Goal: Task Accomplishment & Management: Manage account settings

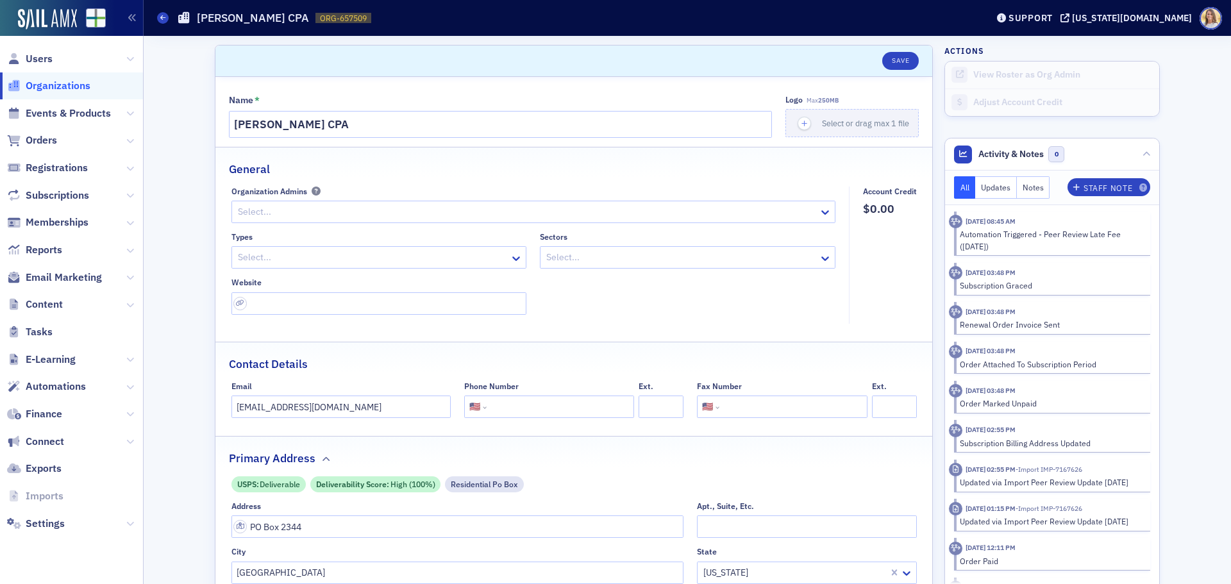
select select "US"
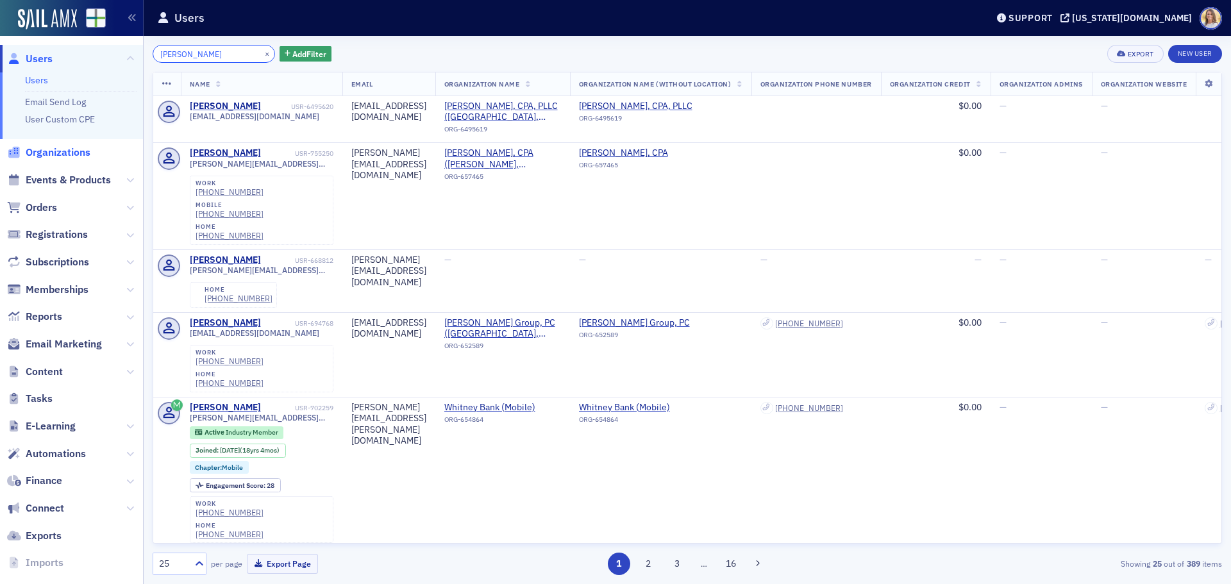
type input "richard baker"
click at [65, 154] on span "Organizations" at bounding box center [58, 152] width 65 height 14
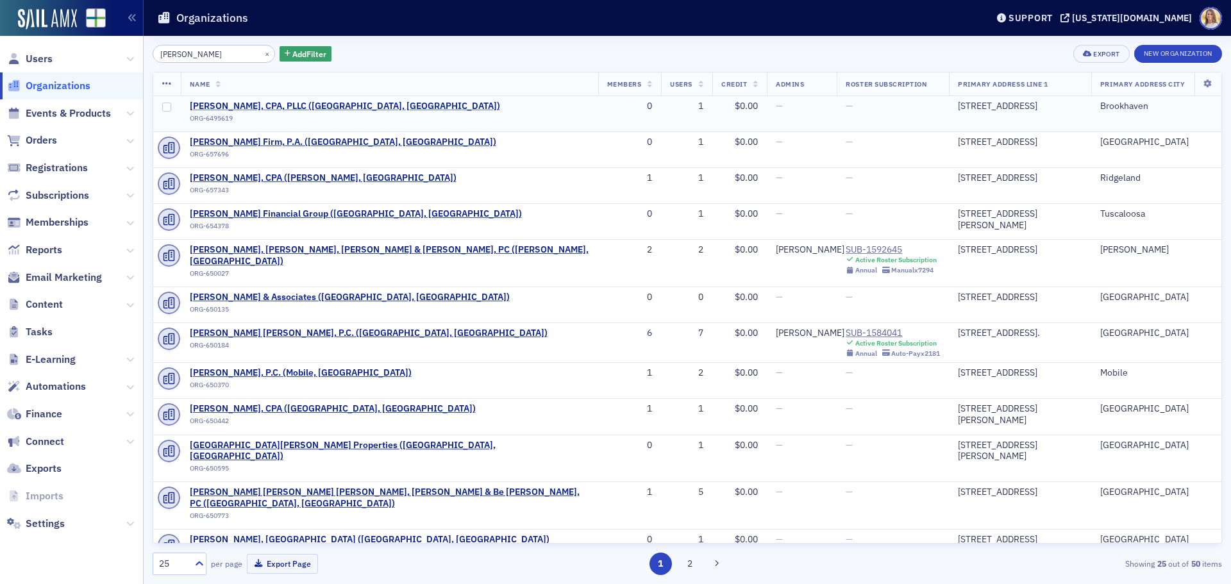
type input "richard baker"
click at [324, 104] on span "[PERSON_NAME], CPA, PLLC ([GEOGRAPHIC_DATA], [GEOGRAPHIC_DATA])" at bounding box center [345, 107] width 310 height 12
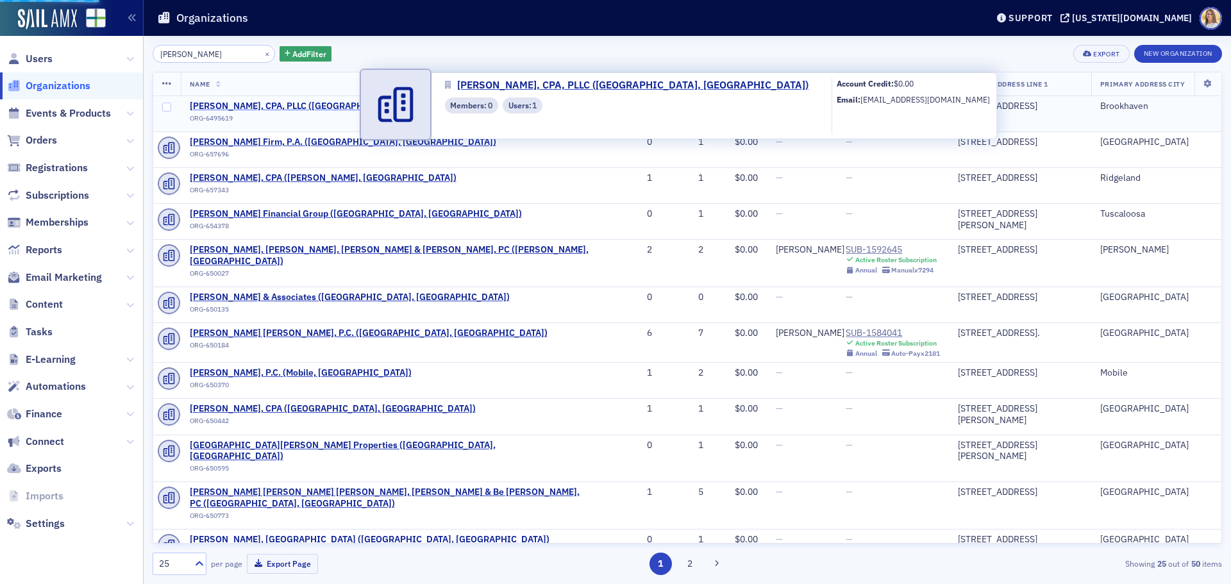
select select "US"
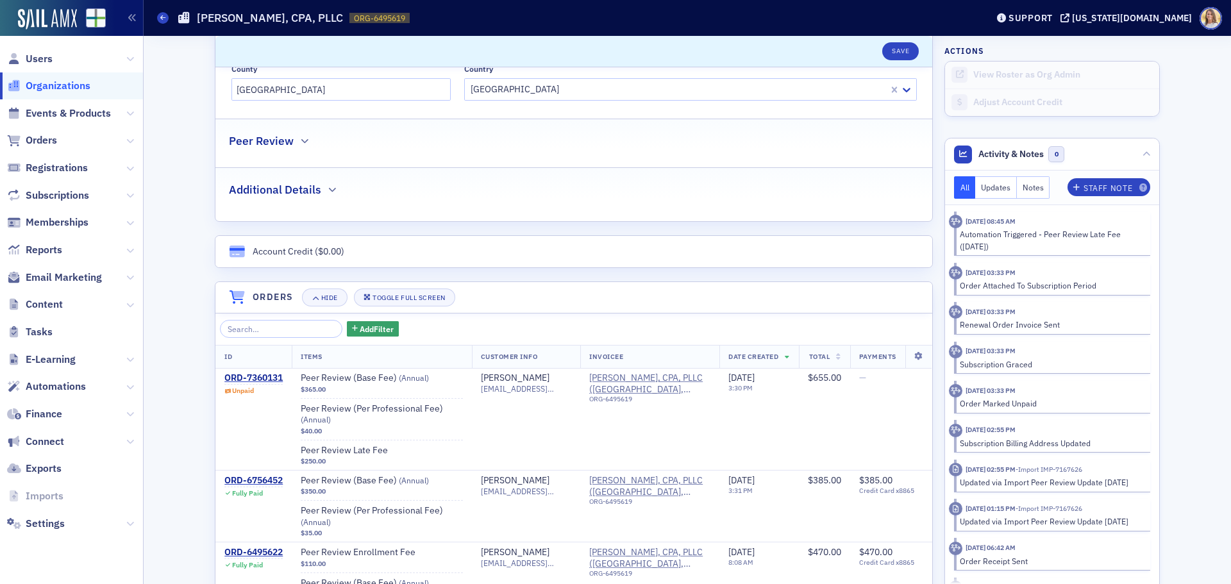
scroll to position [576, 0]
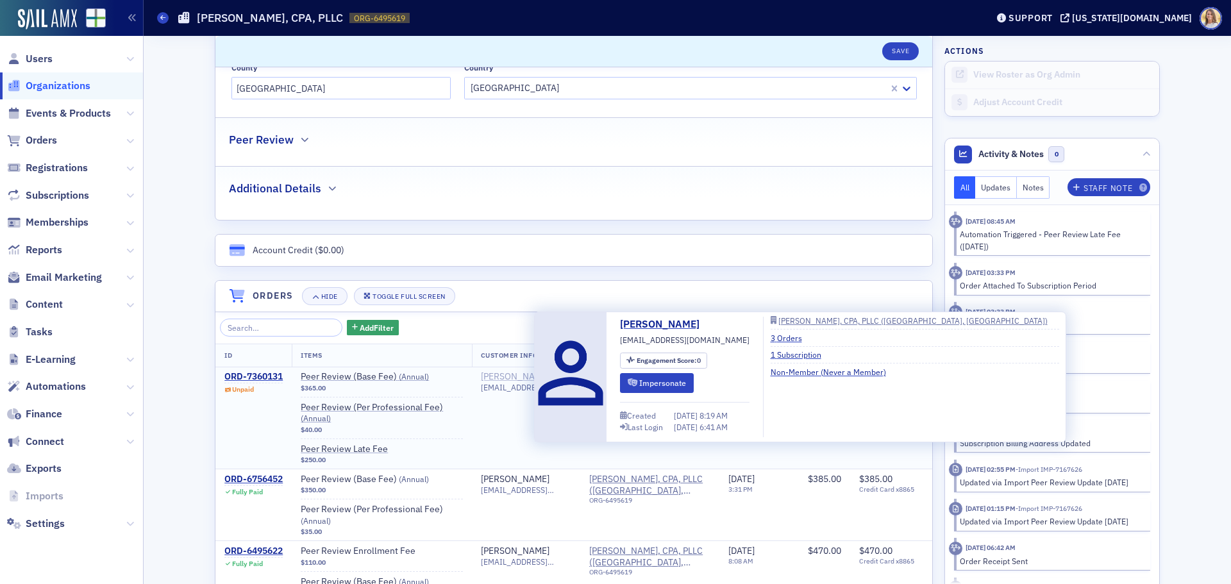
click at [524, 377] on div "[PERSON_NAME]" at bounding box center [515, 377] width 69 height 12
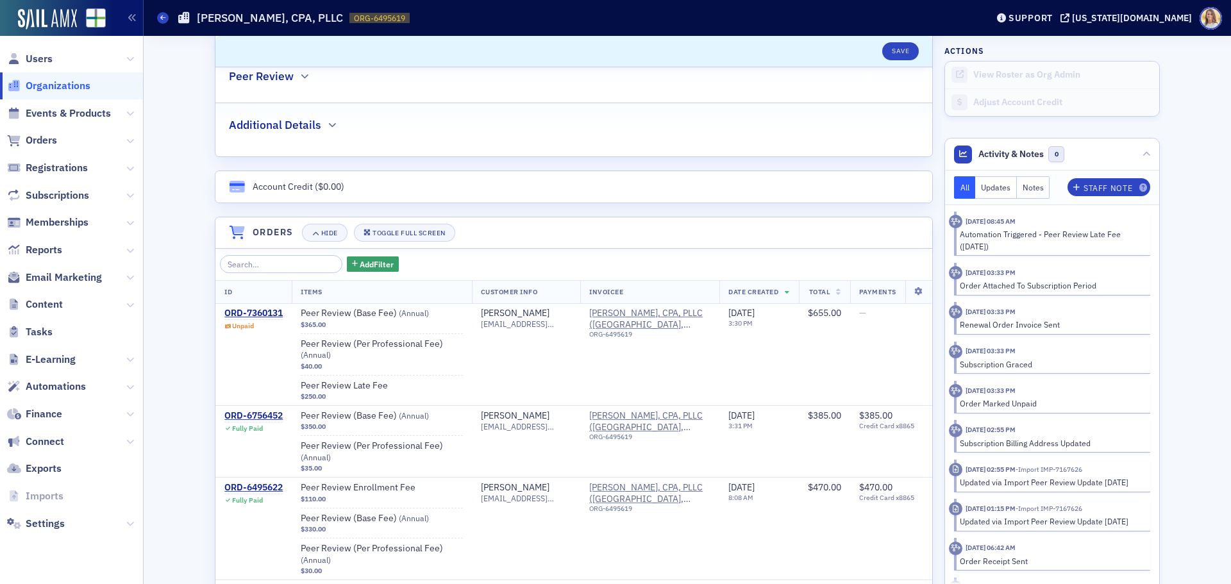
scroll to position [641, 0]
click at [273, 311] on div "ORD-7360131" at bounding box center [253, 312] width 58 height 12
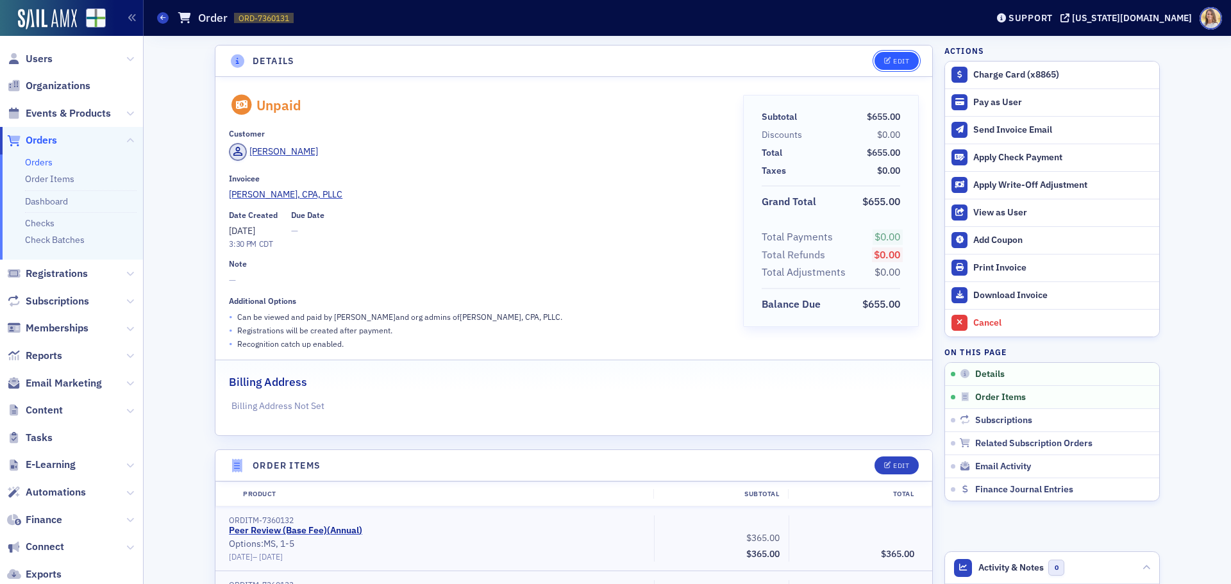
click at [893, 58] on div "Edit" at bounding box center [901, 61] width 16 height 7
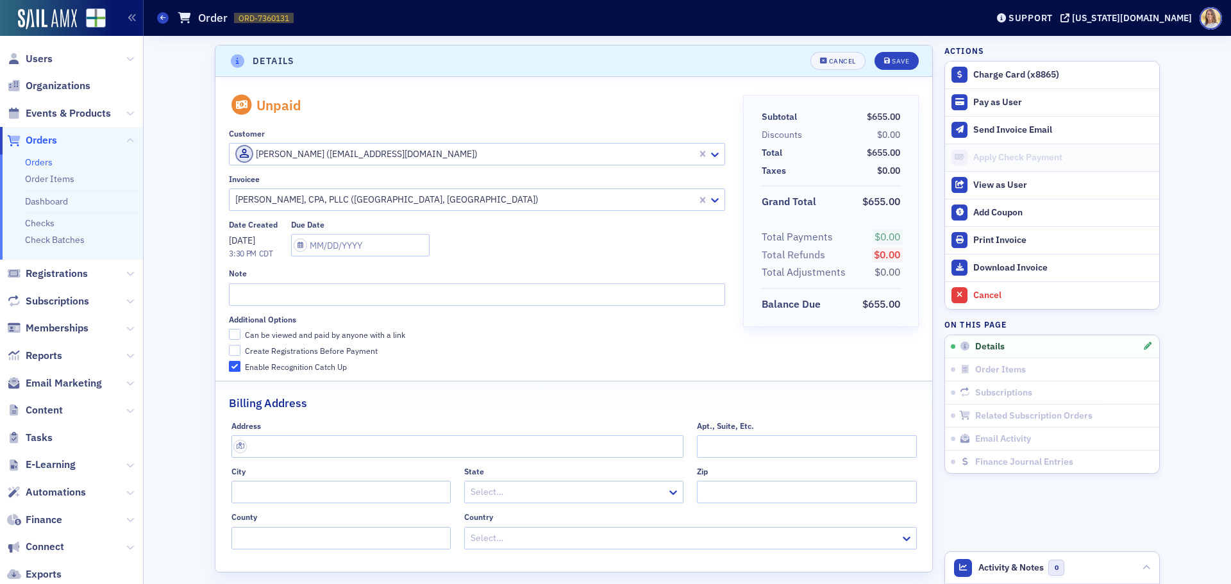
scroll to position [3, 0]
click at [229, 334] on input "Can be viewed and paid by anyone with a link" at bounding box center [235, 332] width 12 height 12
checkbox input "true"
click at [884, 67] on button "Save" at bounding box center [896, 58] width 44 height 18
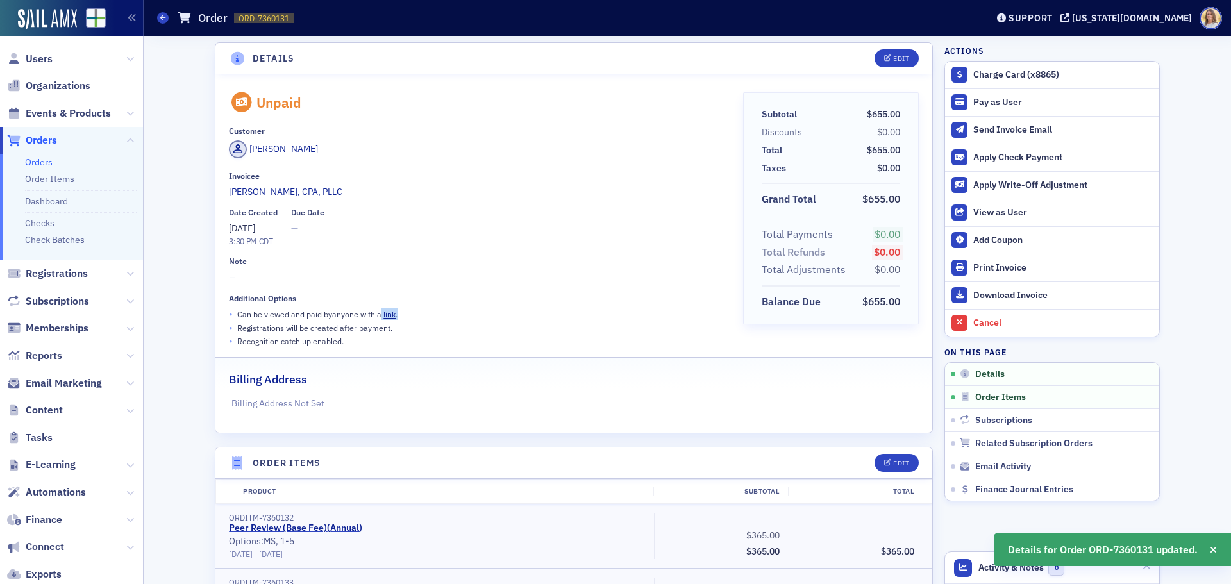
drag, startPoint x: 401, startPoint y: 320, endPoint x: 376, endPoint y: 315, distance: 24.8
click at [376, 315] on div "• Can be viewed and paid by anyone with a link ." at bounding box center [476, 314] width 495 height 13
copy p "link ."
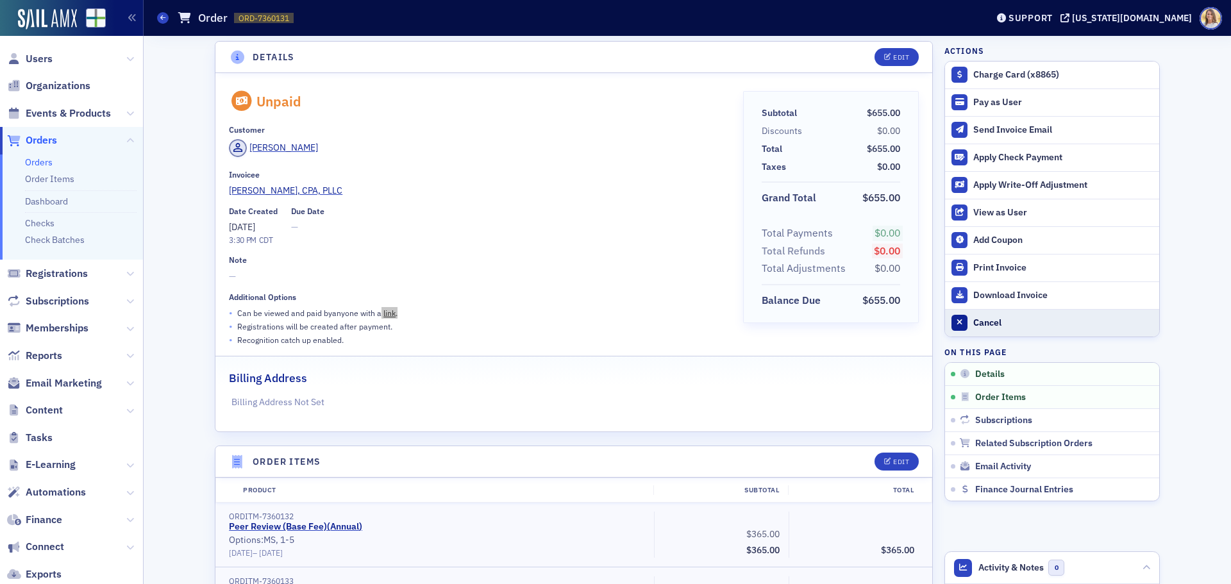
scroll to position [0, 0]
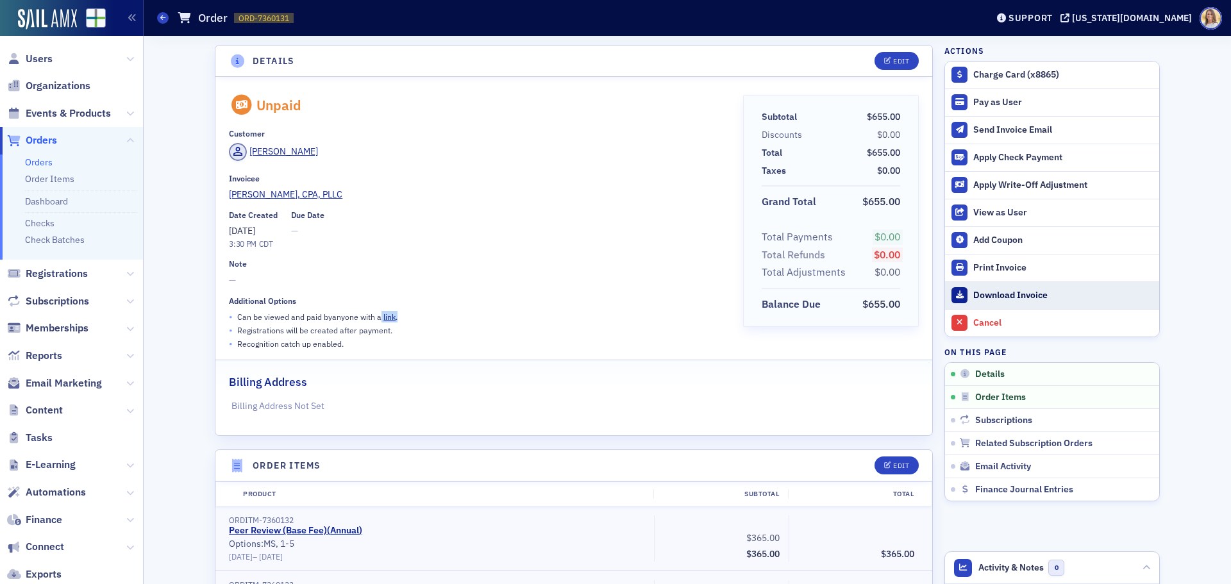
click at [1030, 297] on div "Download Invoice" at bounding box center [1062, 296] width 179 height 12
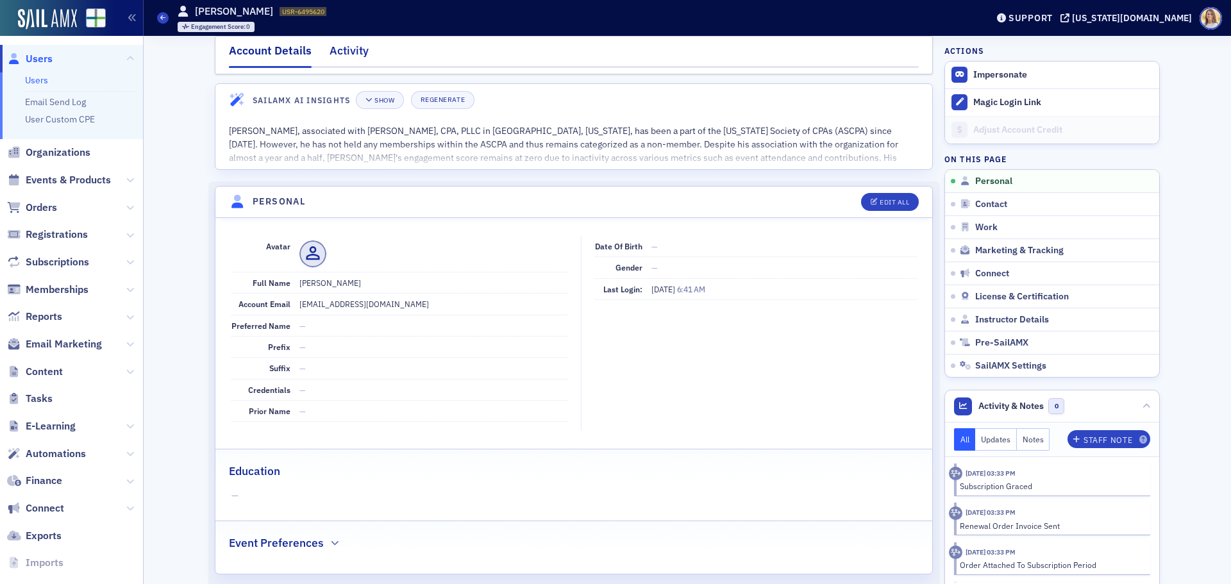
click at [334, 50] on div "Activity" at bounding box center [348, 54] width 39 height 24
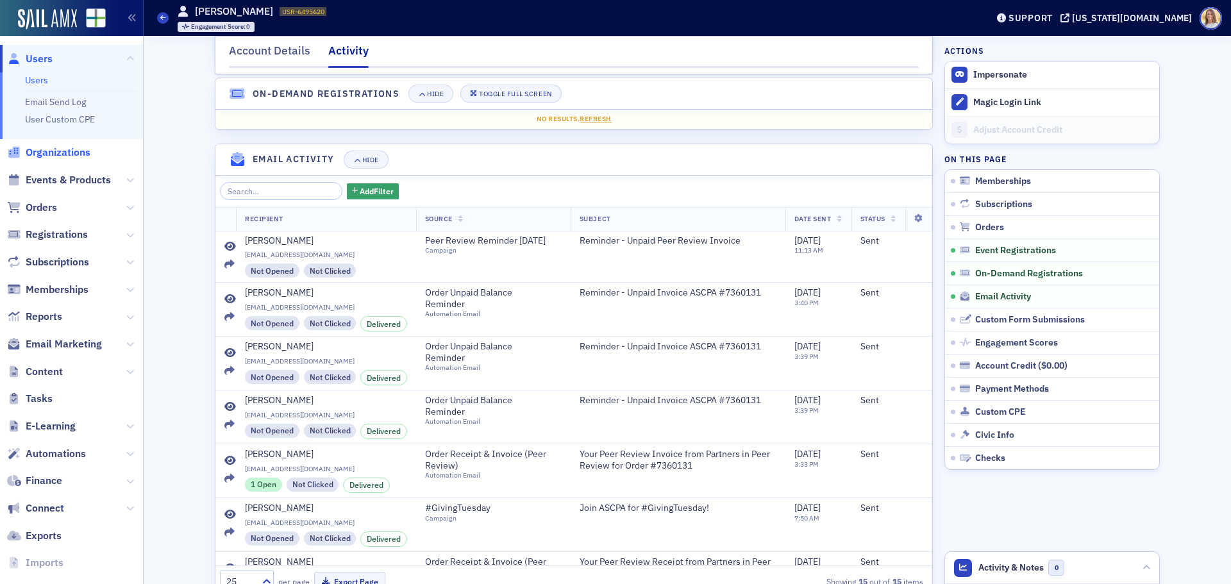
click at [57, 156] on span "Organizations" at bounding box center [58, 152] width 65 height 14
